Goal: Task Accomplishment & Management: Use online tool/utility

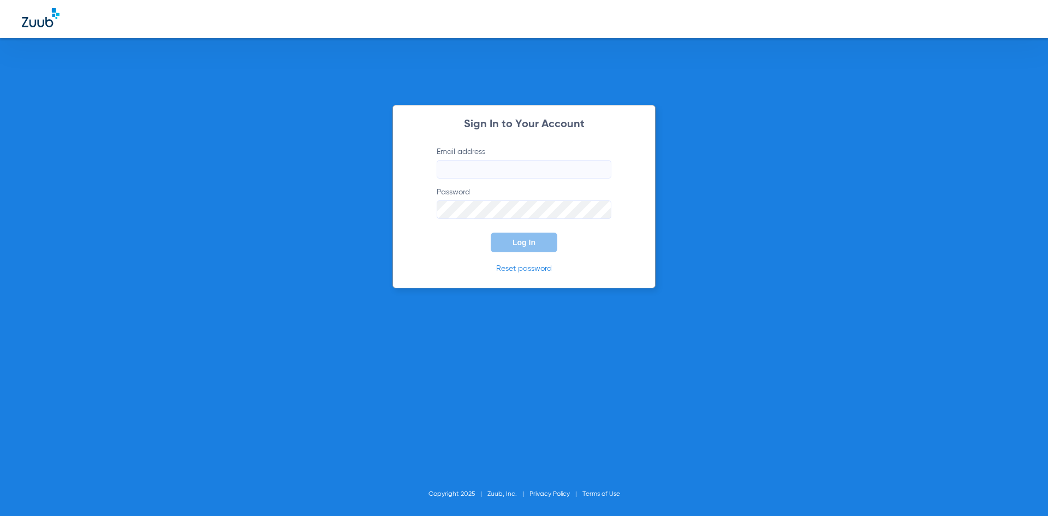
type input "[EMAIL_ADDRESS][DOMAIN_NAME]"
click at [529, 243] on span "Log In" at bounding box center [524, 242] width 23 height 9
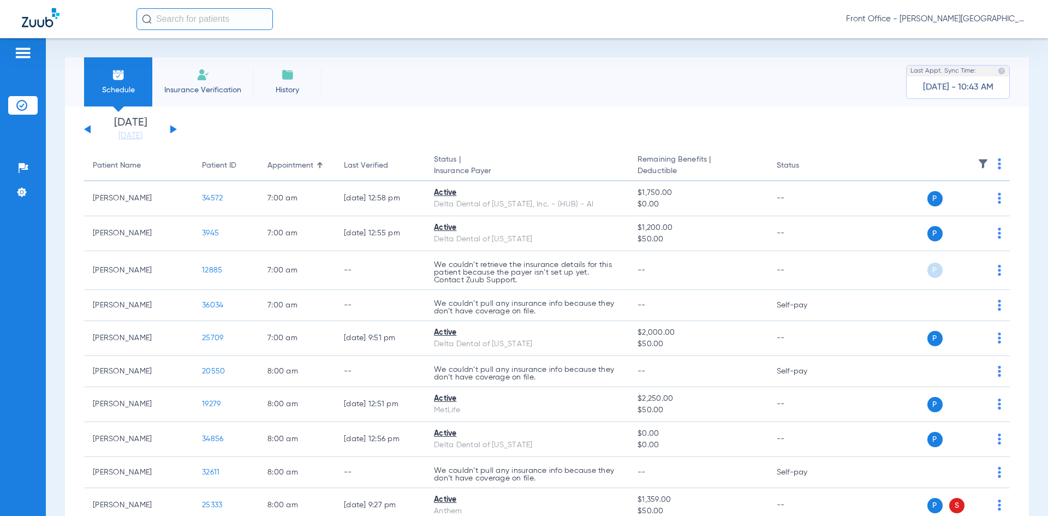
click at [173, 130] on button at bounding box center [173, 129] width 7 height 8
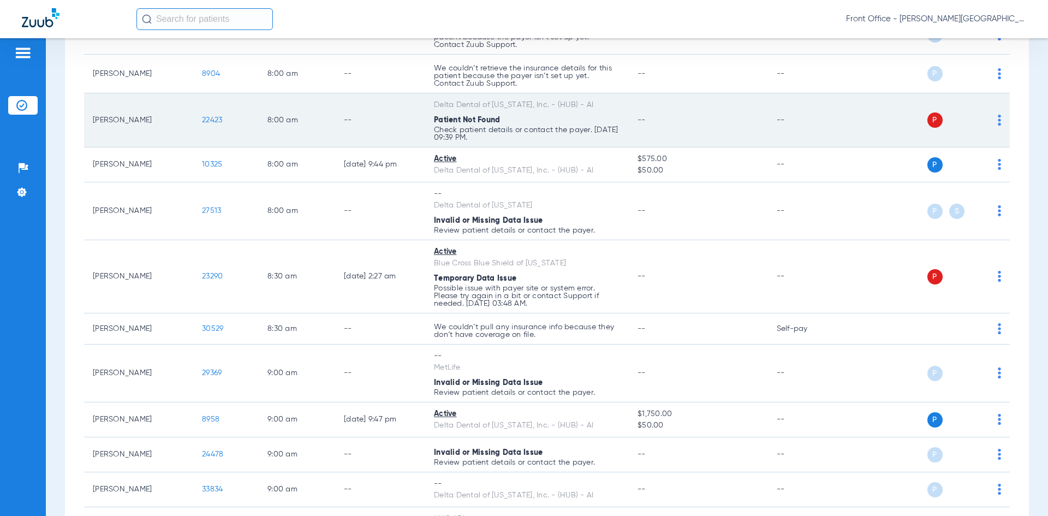
scroll to position [328, 0]
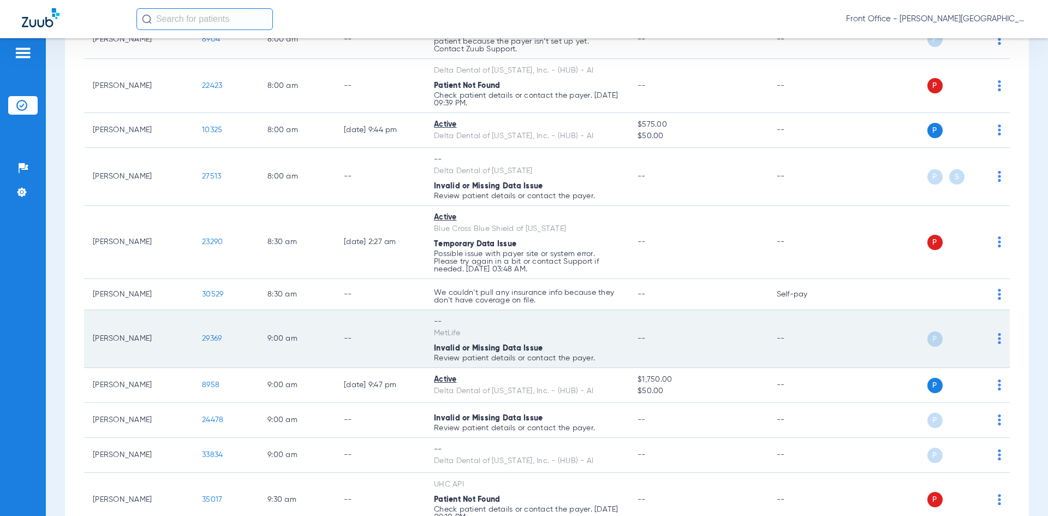
click at [213, 340] on span "29369" at bounding box center [212, 339] width 20 height 8
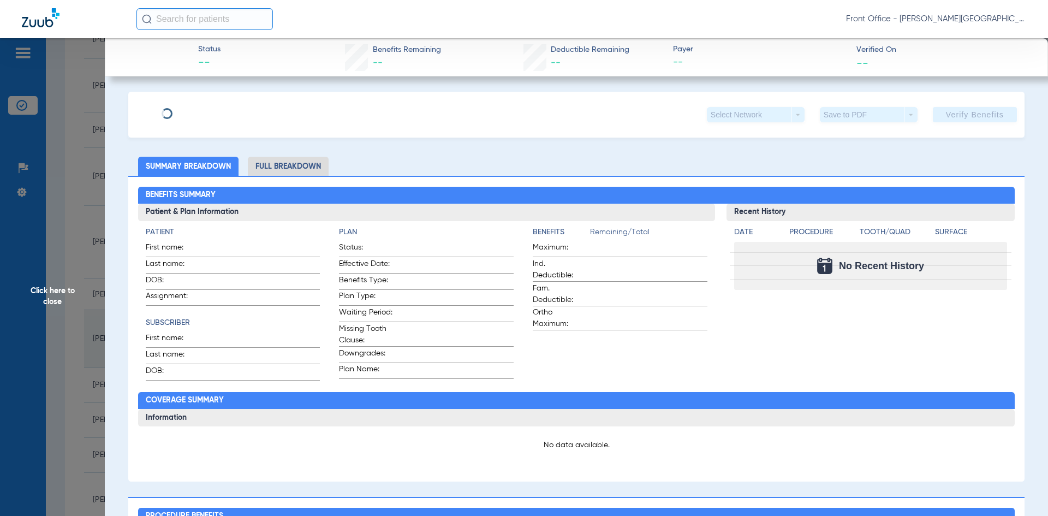
type input "[PERSON_NAME]"
type input "[DATE]"
type input "300230"
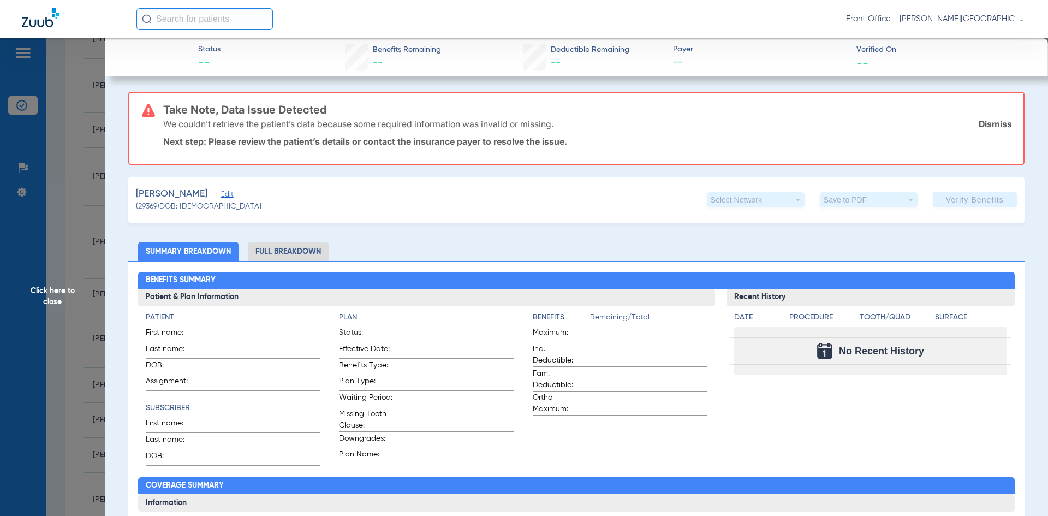
click at [221, 197] on span "Edit" at bounding box center [226, 196] width 10 height 10
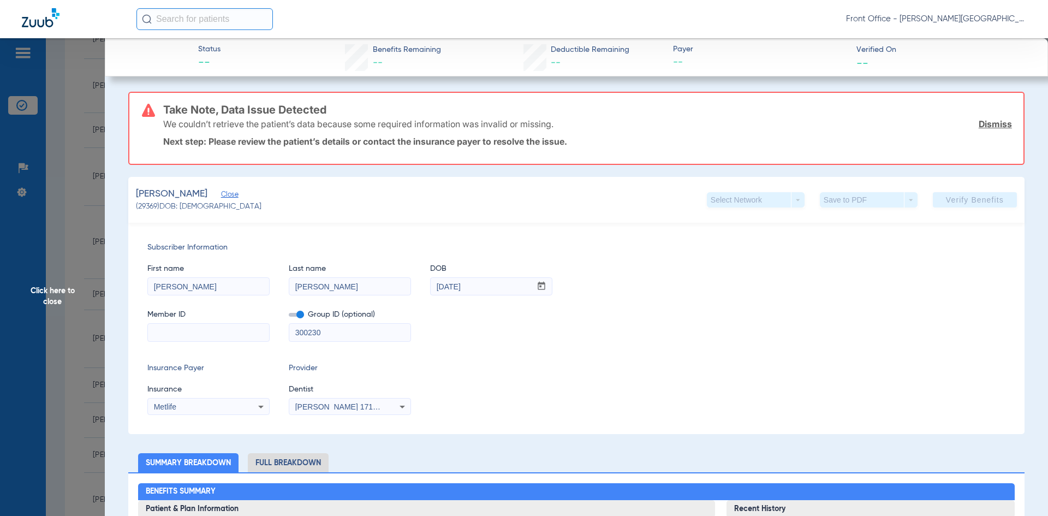
click at [199, 333] on input at bounding box center [208, 332] width 121 height 17
paste input "401985033"
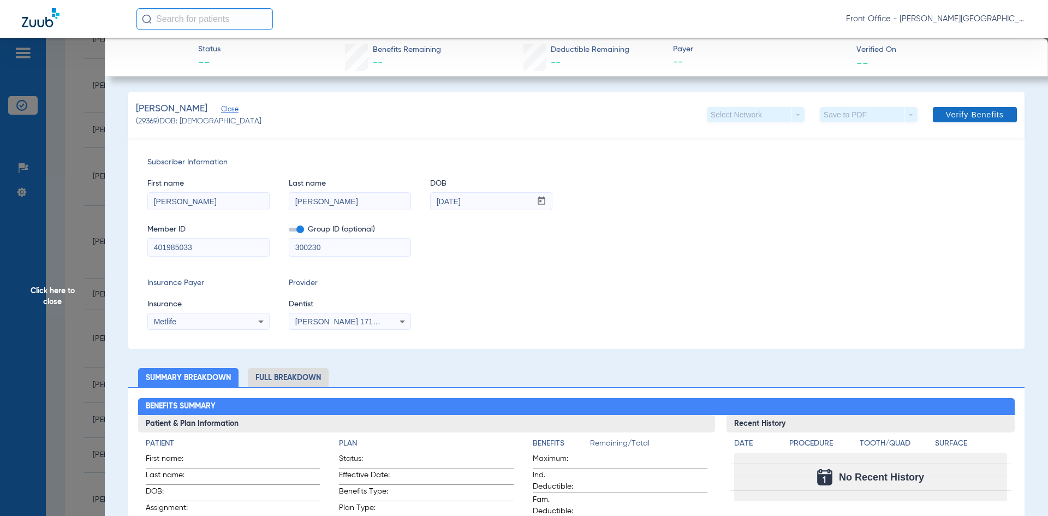
type input "401985033"
click at [955, 115] on span "Verify Benefits" at bounding box center [975, 114] width 58 height 9
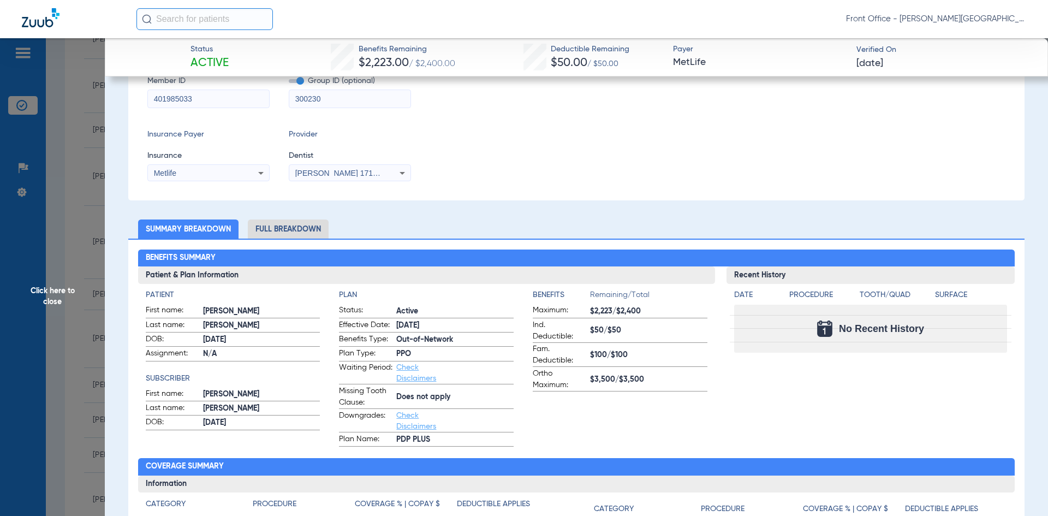
scroll to position [164, 0]
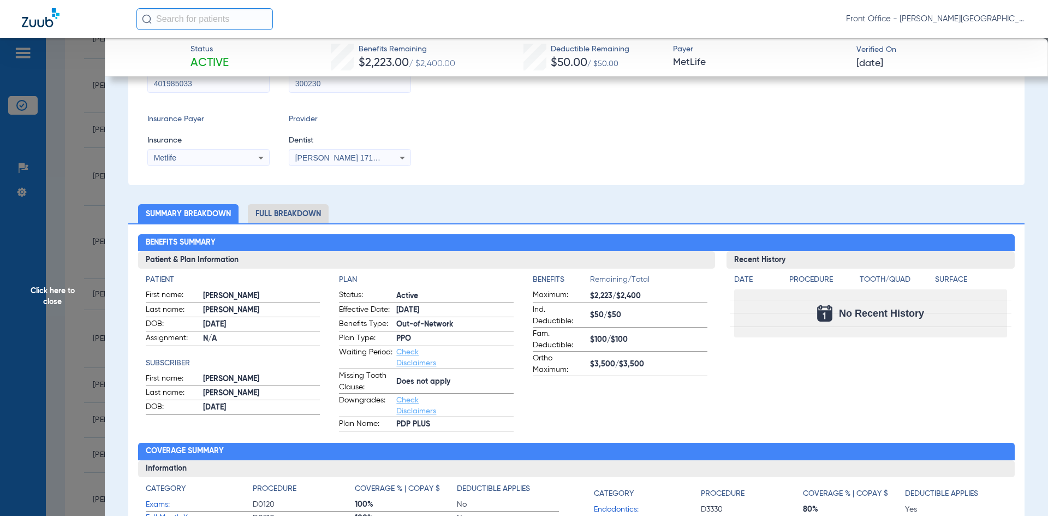
click at [298, 212] on li "Full Breakdown" at bounding box center [288, 213] width 81 height 19
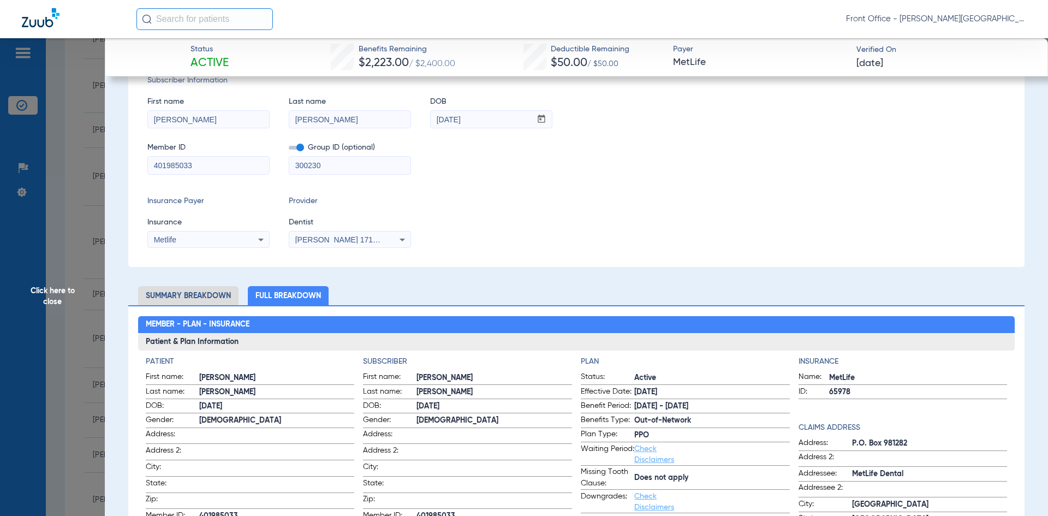
scroll to position [0, 0]
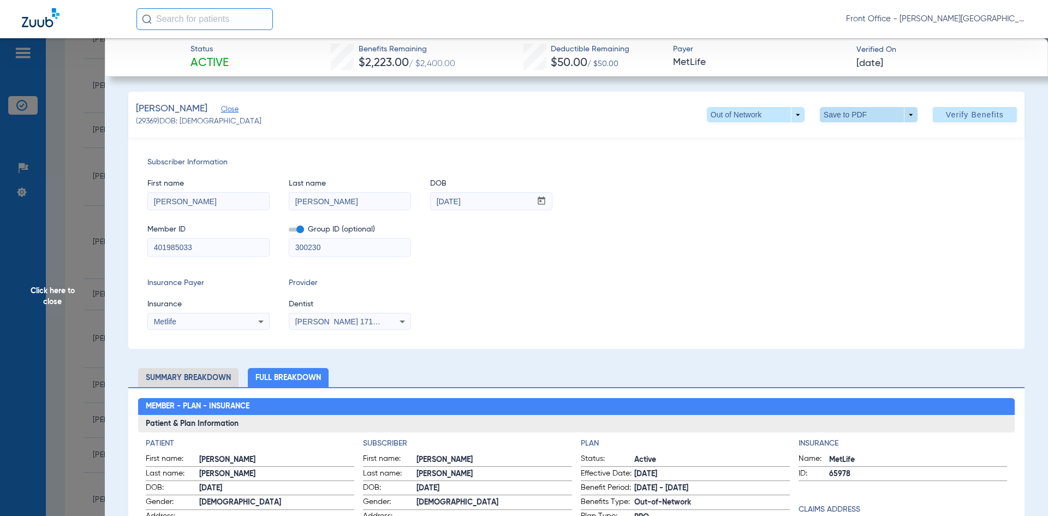
click at [855, 111] on span at bounding box center [868, 115] width 26 height 26
